Goal: Task Accomplishment & Management: Use online tool/utility

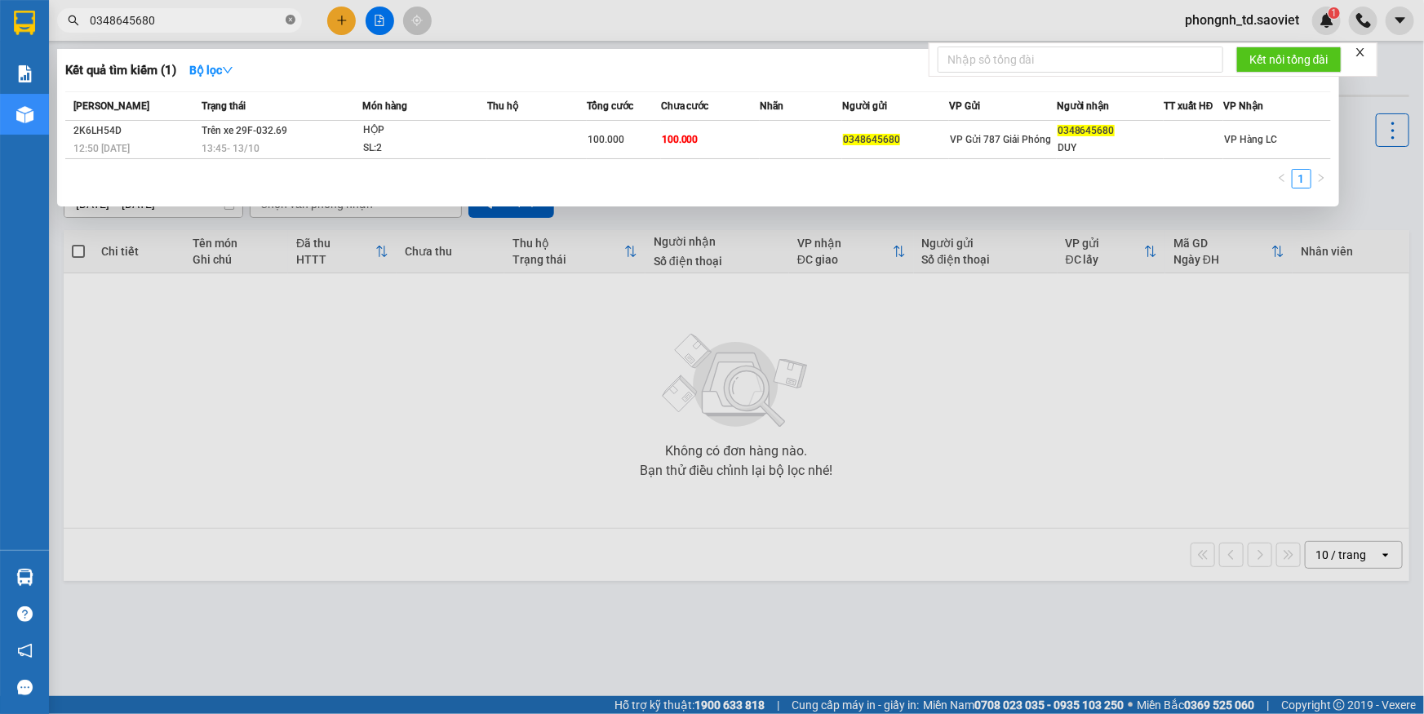
click at [285, 18] on span "0348645680" at bounding box center [179, 20] width 245 height 24
click at [292, 19] on icon "close-circle" at bounding box center [291, 20] width 10 height 10
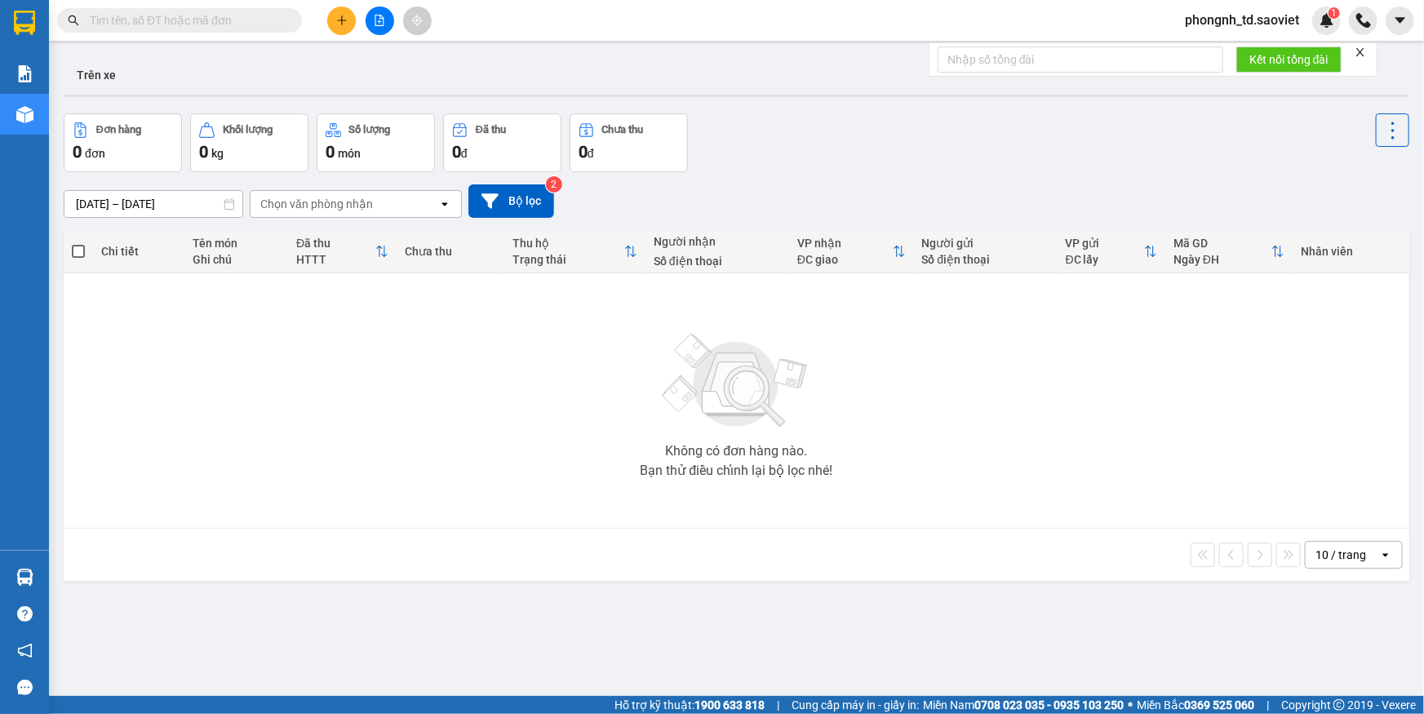
click at [251, 16] on input "text" at bounding box center [186, 20] width 193 height 18
paste input "0347219386"
type input "0347219386"
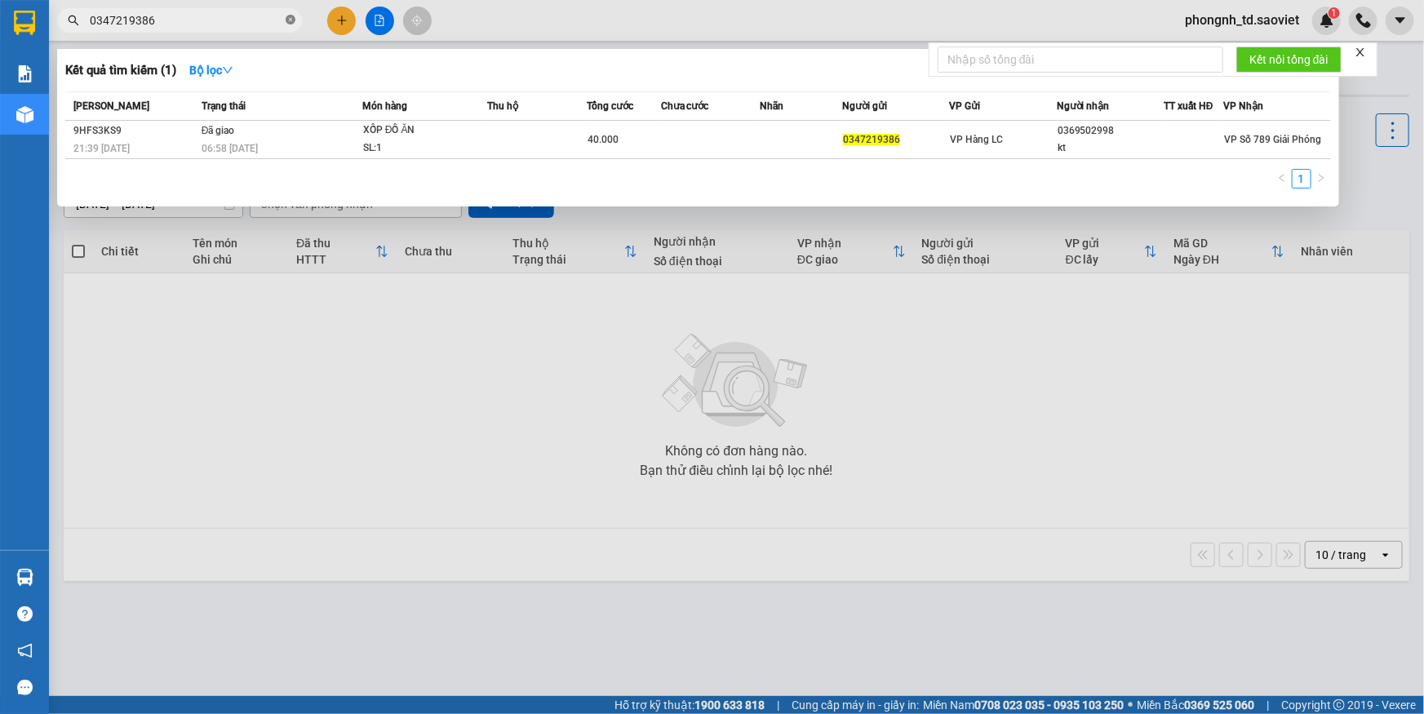
click at [291, 16] on icon "close-circle" at bounding box center [291, 20] width 10 height 10
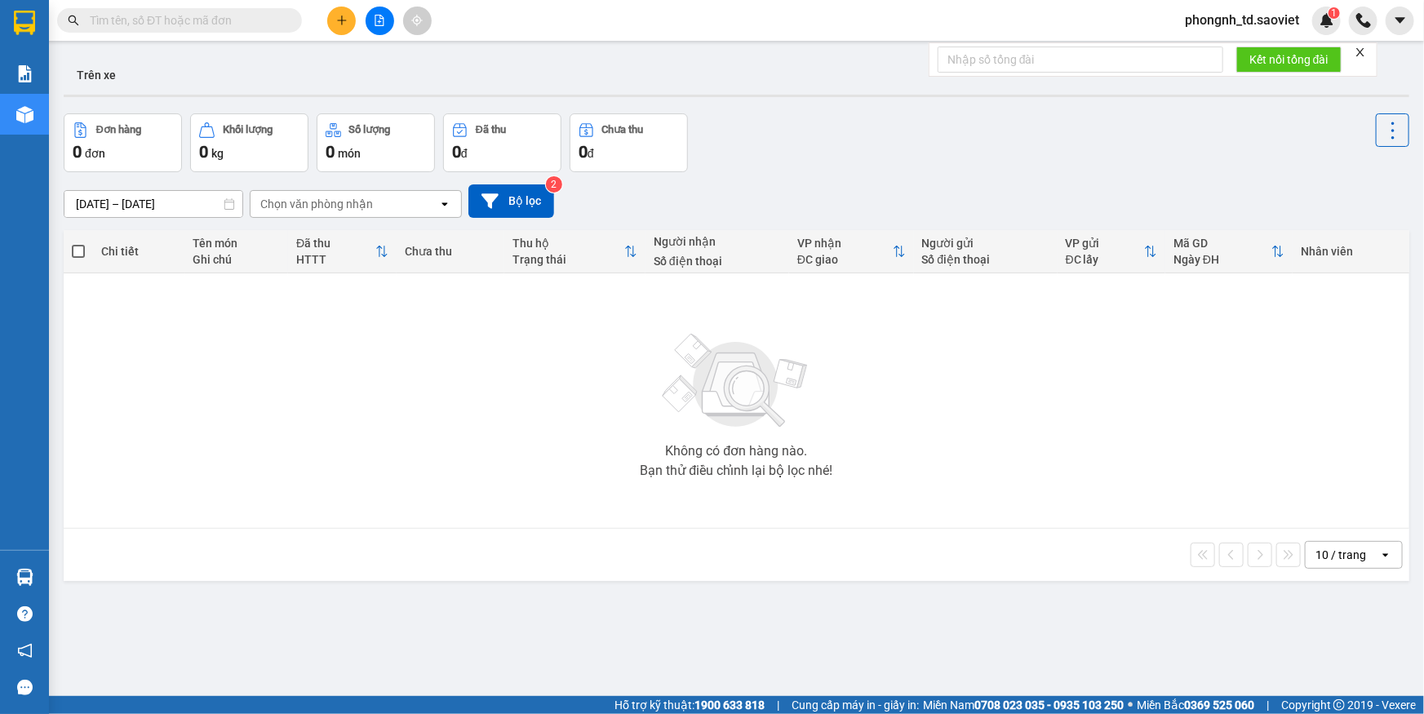
click at [237, 18] on input "text" at bounding box center [186, 20] width 193 height 18
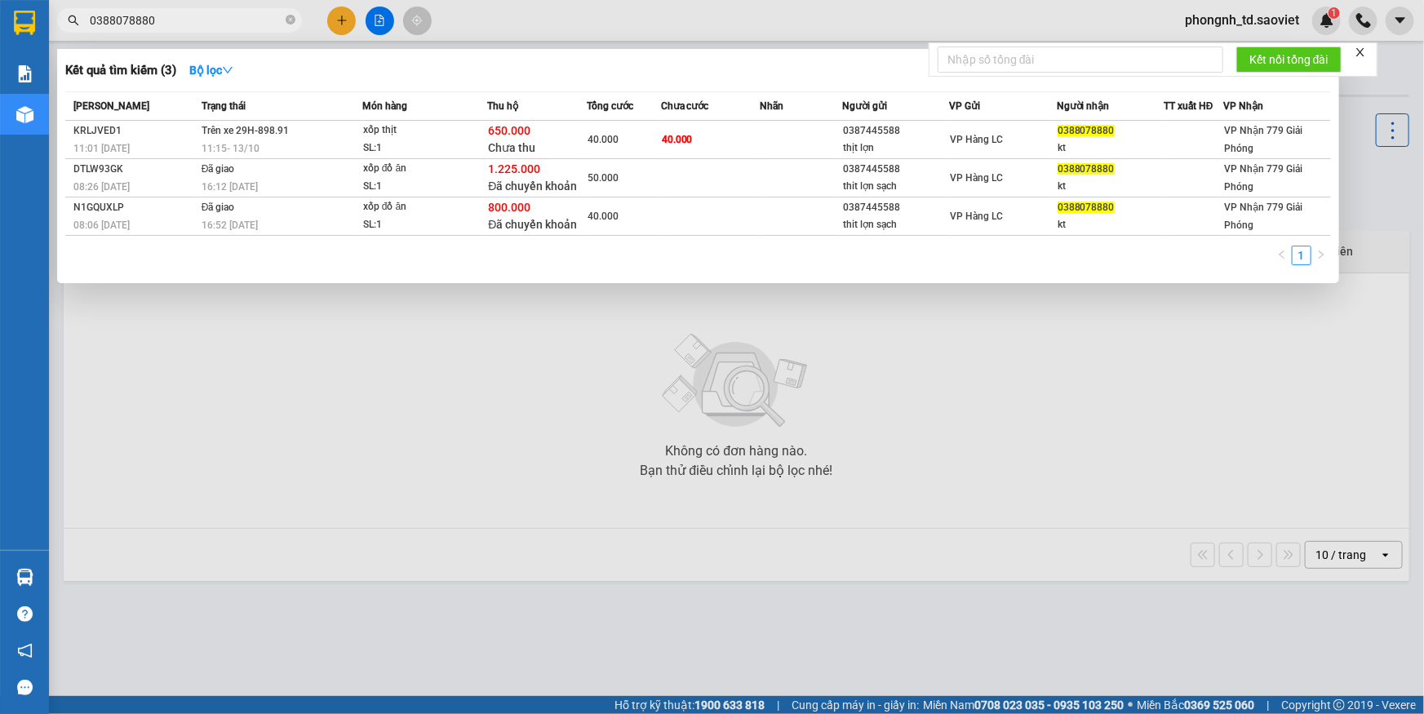
type input "0388078880"
drag, startPoint x: 290, startPoint y: 19, endPoint x: 268, endPoint y: 22, distance: 22.3
click at [287, 19] on icon "close-circle" at bounding box center [291, 20] width 10 height 10
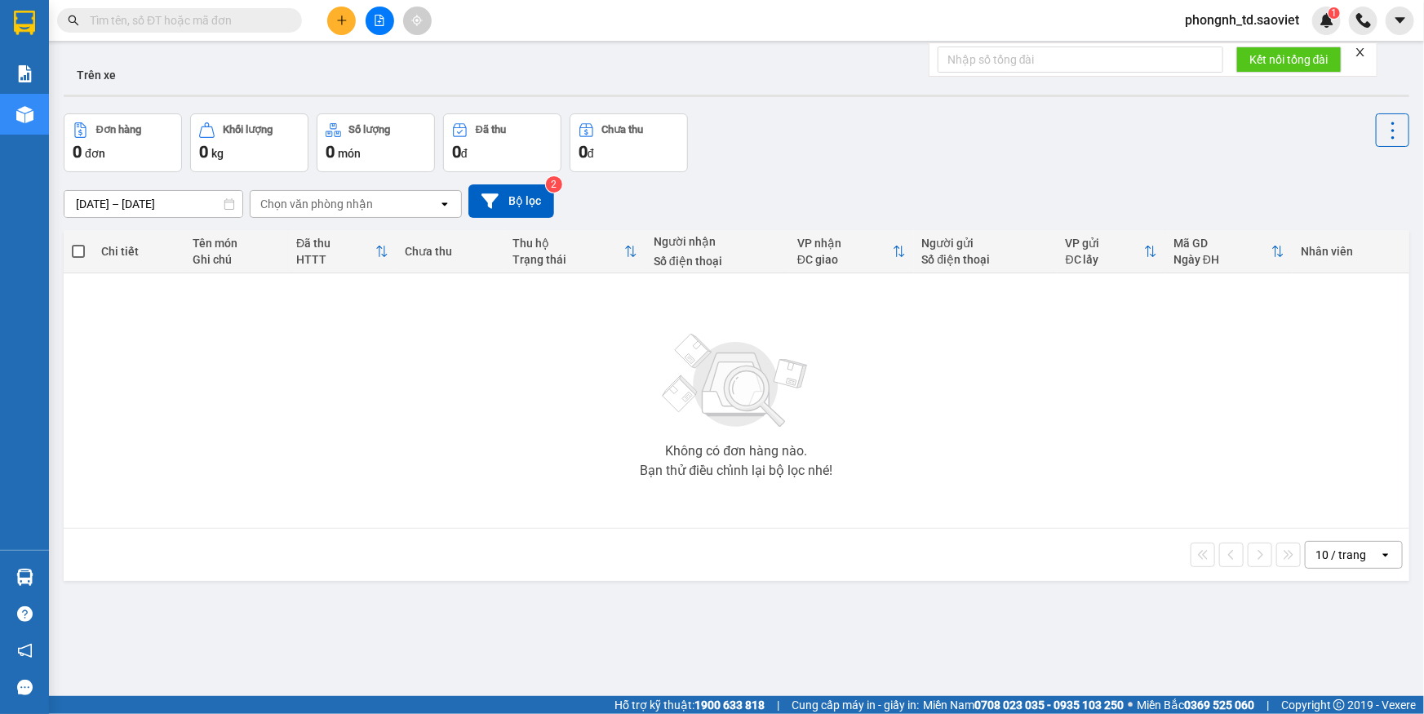
click at [182, 19] on input "text" at bounding box center [186, 20] width 193 height 18
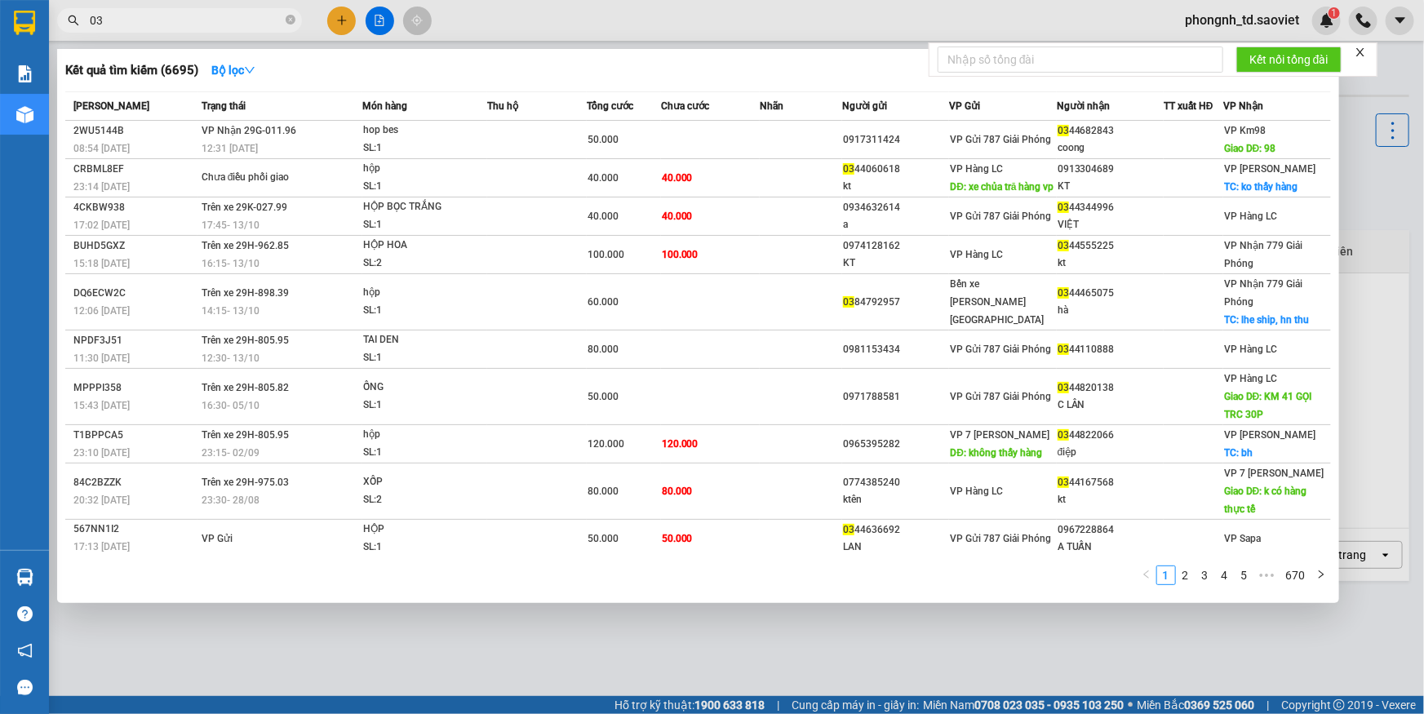
type input "0"
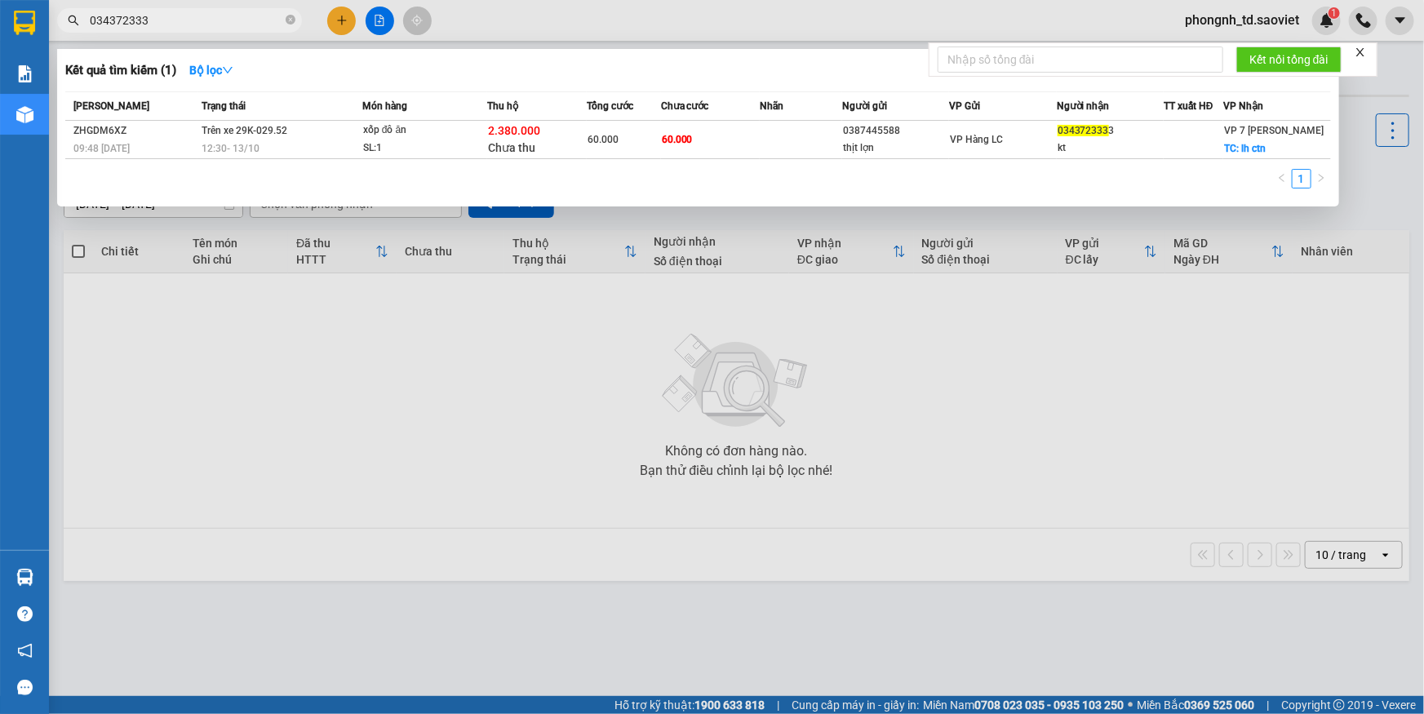
type input "034372333"
click at [289, 16] on icon "close-circle" at bounding box center [291, 20] width 10 height 10
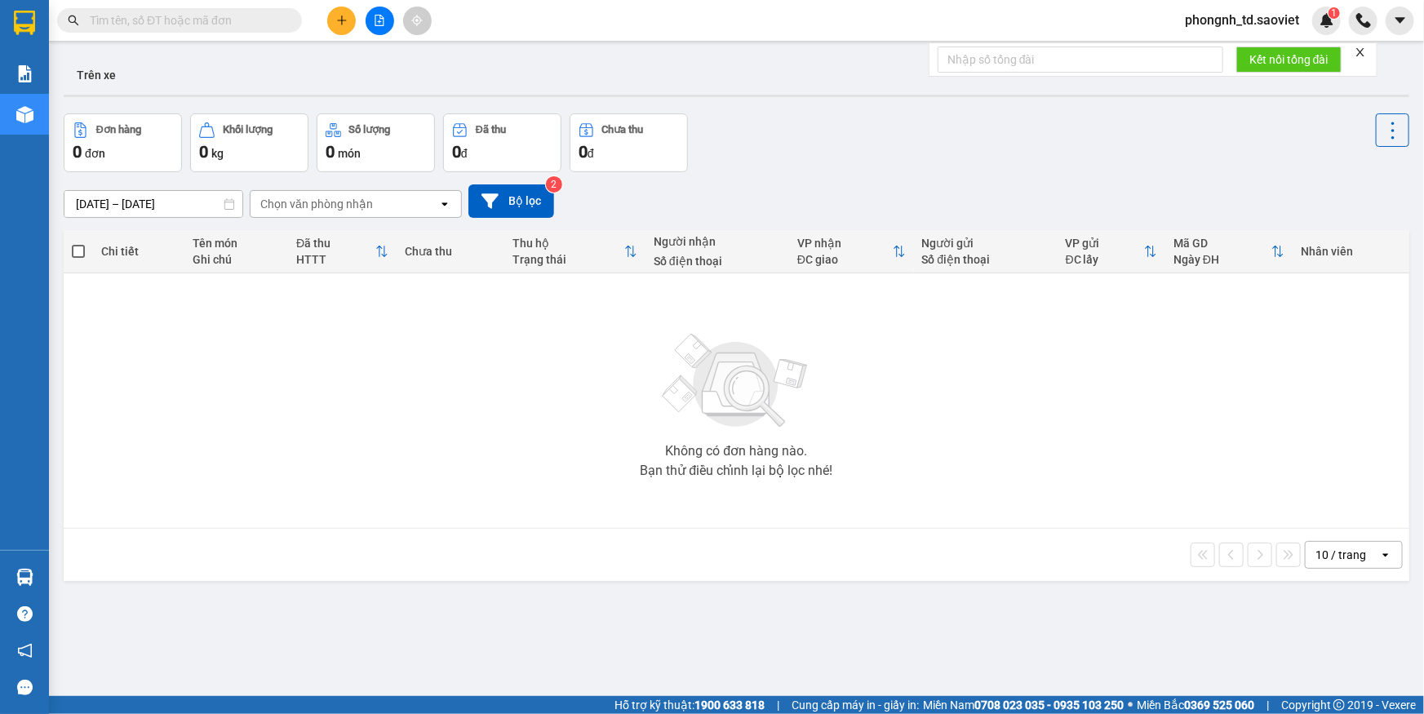
click at [201, 16] on input "text" at bounding box center [186, 20] width 193 height 18
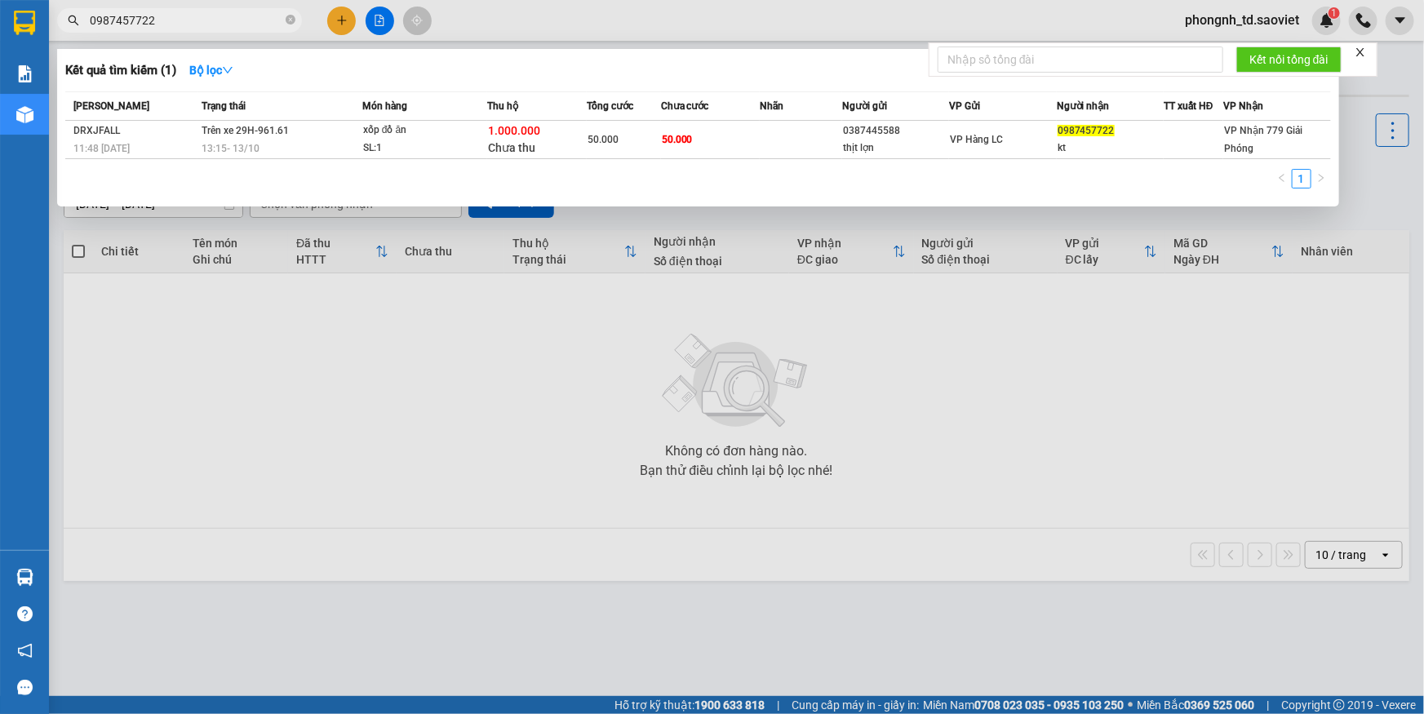
type input "0987457722"
drag, startPoint x: 294, startPoint y: 16, endPoint x: 237, endPoint y: 43, distance: 63.2
click at [291, 16] on icon "close-circle" at bounding box center [291, 20] width 10 height 10
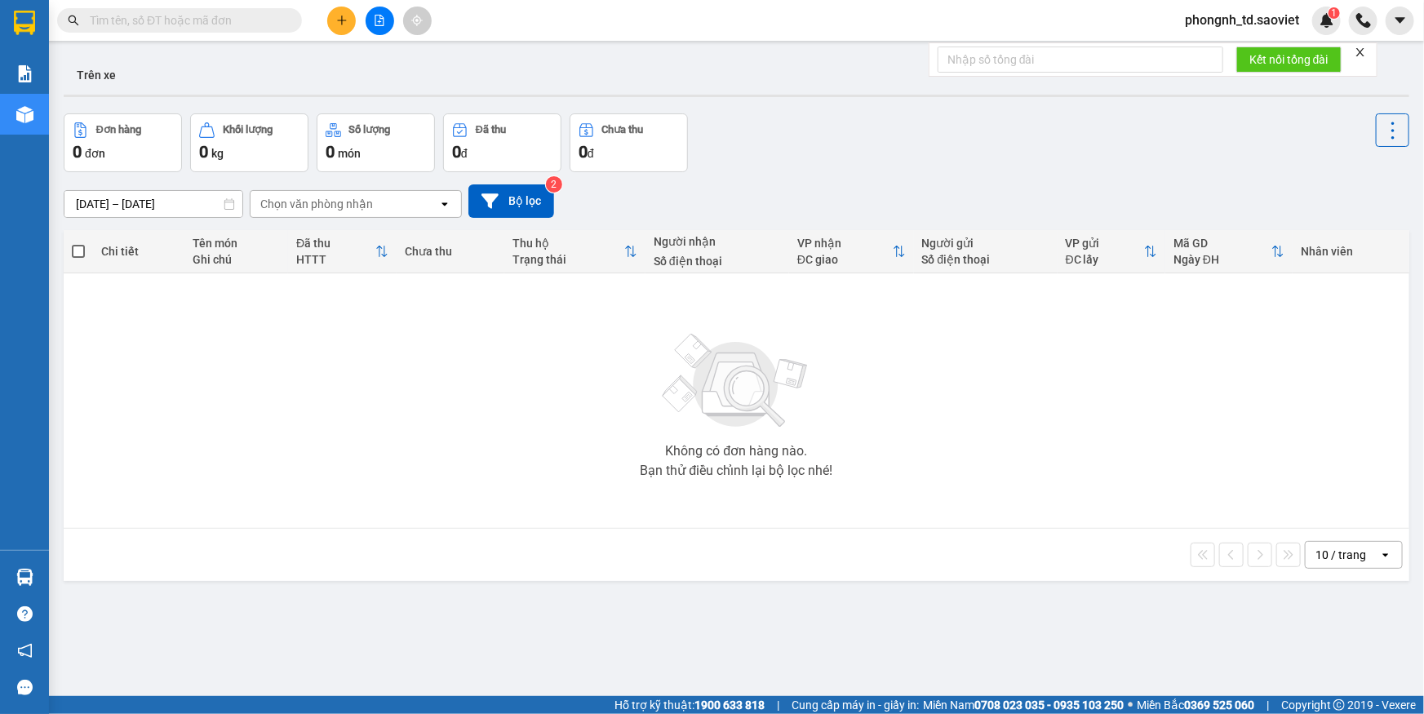
drag, startPoint x: 857, startPoint y: 198, endPoint x: 881, endPoint y: 212, distance: 28.1
click at [873, 202] on div "[DATE] – [DATE] Press the down arrow key to interact with the calendar and sele…" at bounding box center [737, 200] width 1346 height 33
